Goal: Navigation & Orientation: Find specific page/section

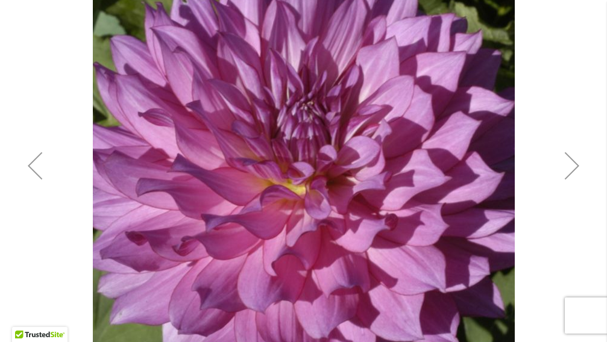
scroll to position [275, 0]
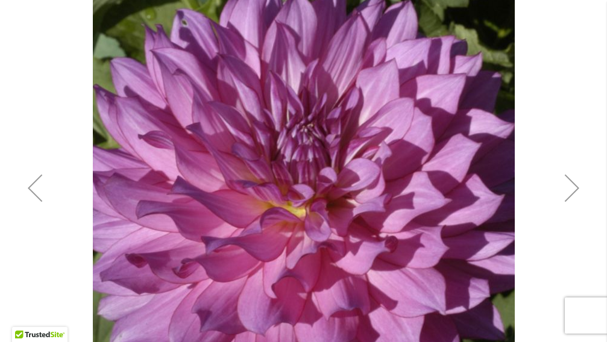
click at [573, 187] on div "Next" at bounding box center [572, 188] width 48 height 48
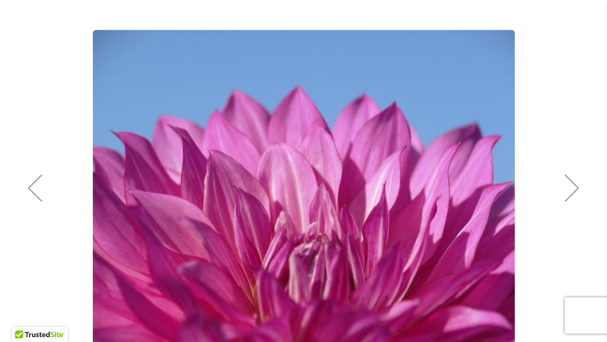
click at [573, 187] on div "Next" at bounding box center [572, 188] width 48 height 48
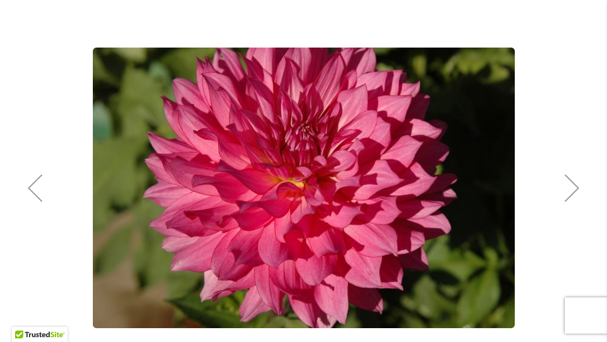
click at [573, 187] on div "Next" at bounding box center [572, 188] width 48 height 48
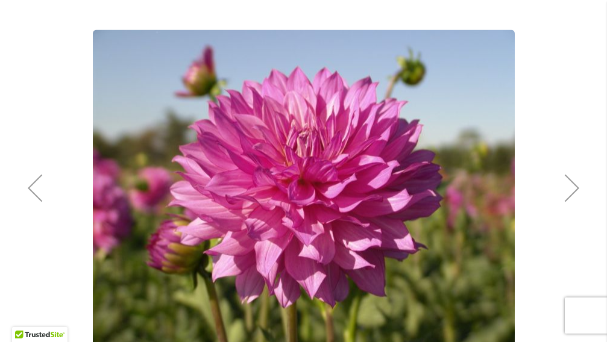
click at [573, 187] on div "Next" at bounding box center [572, 188] width 48 height 48
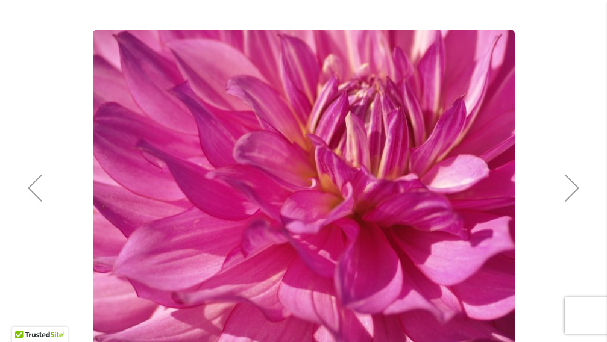
click at [573, 187] on div "Next" at bounding box center [572, 188] width 48 height 48
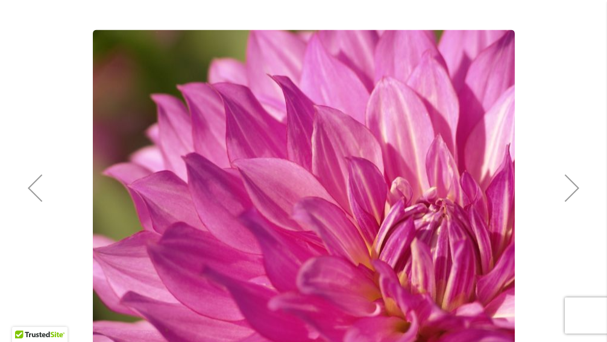
click at [33, 194] on div "Previous" at bounding box center [35, 188] width 48 height 48
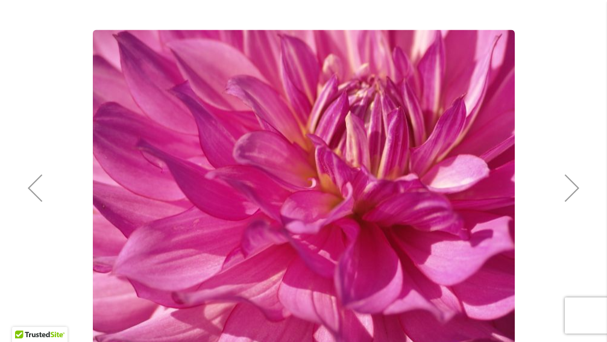
click at [33, 194] on div "Previous" at bounding box center [35, 188] width 48 height 48
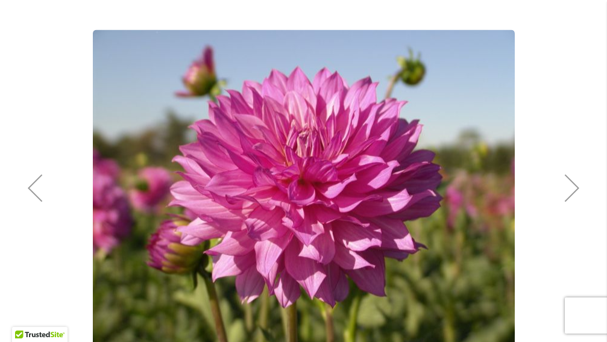
click at [33, 194] on div "Previous" at bounding box center [35, 188] width 48 height 48
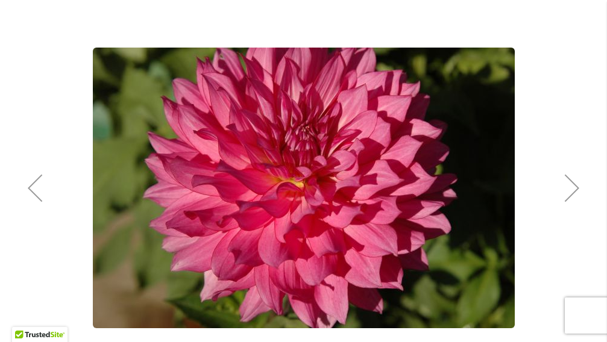
click at [33, 194] on div "Previous" at bounding box center [35, 188] width 48 height 48
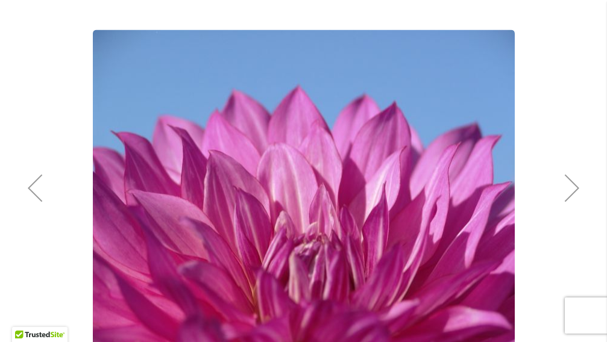
click at [33, 194] on div "Previous" at bounding box center [35, 188] width 48 height 48
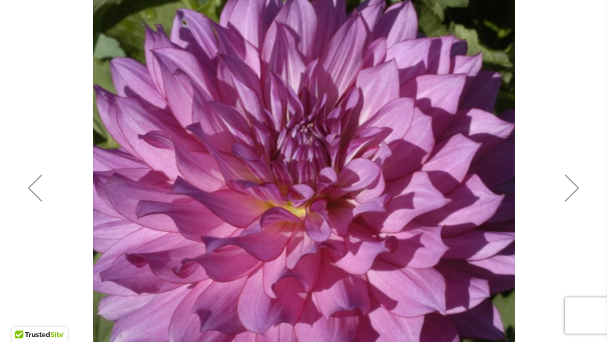
click at [33, 194] on div "Previous" at bounding box center [35, 188] width 48 height 48
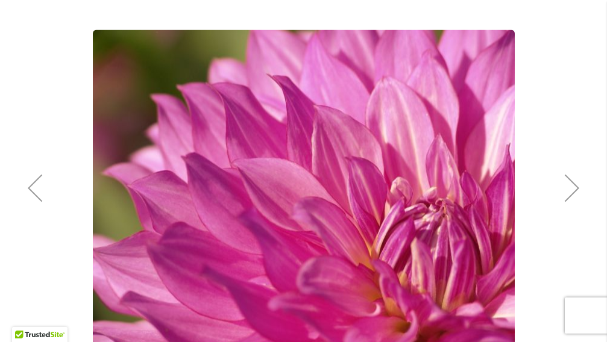
click at [33, 194] on div "Previous" at bounding box center [35, 188] width 48 height 48
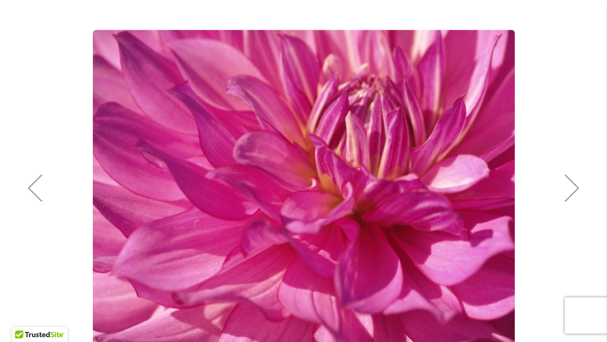
click at [33, 194] on div "Previous" at bounding box center [35, 188] width 48 height 48
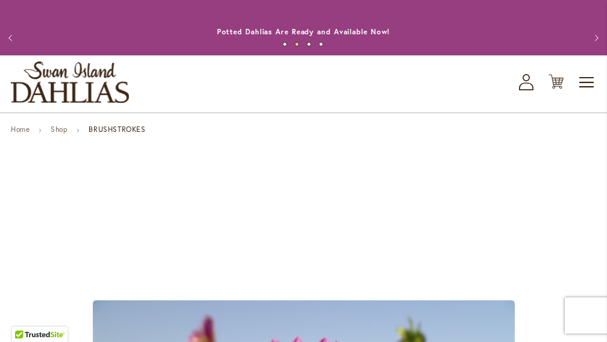
scroll to position [0, 0]
